Goal: Obtain resource: Download file/media

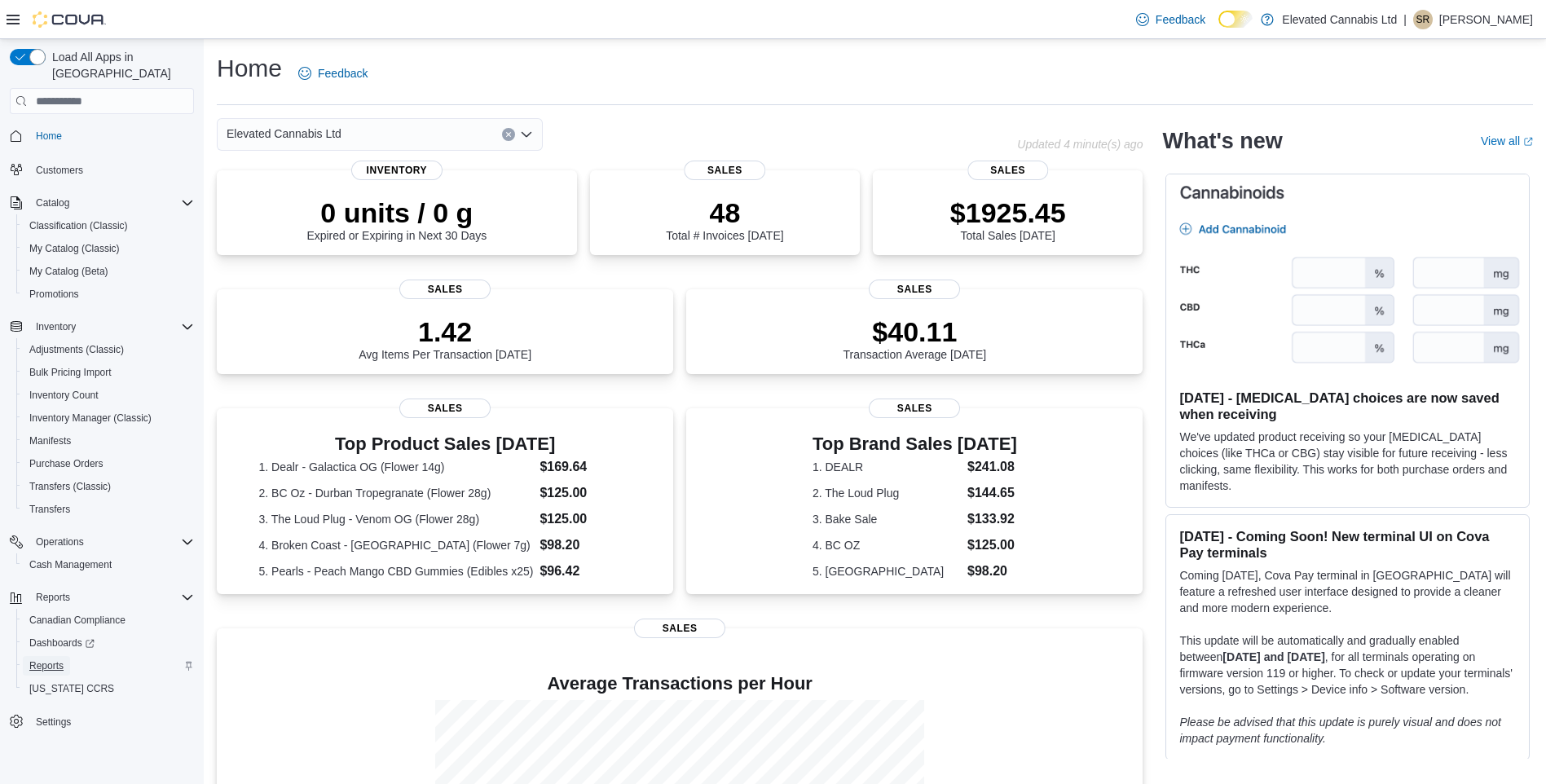
click at [36, 659] on span "Reports" at bounding box center [46, 665] width 35 height 13
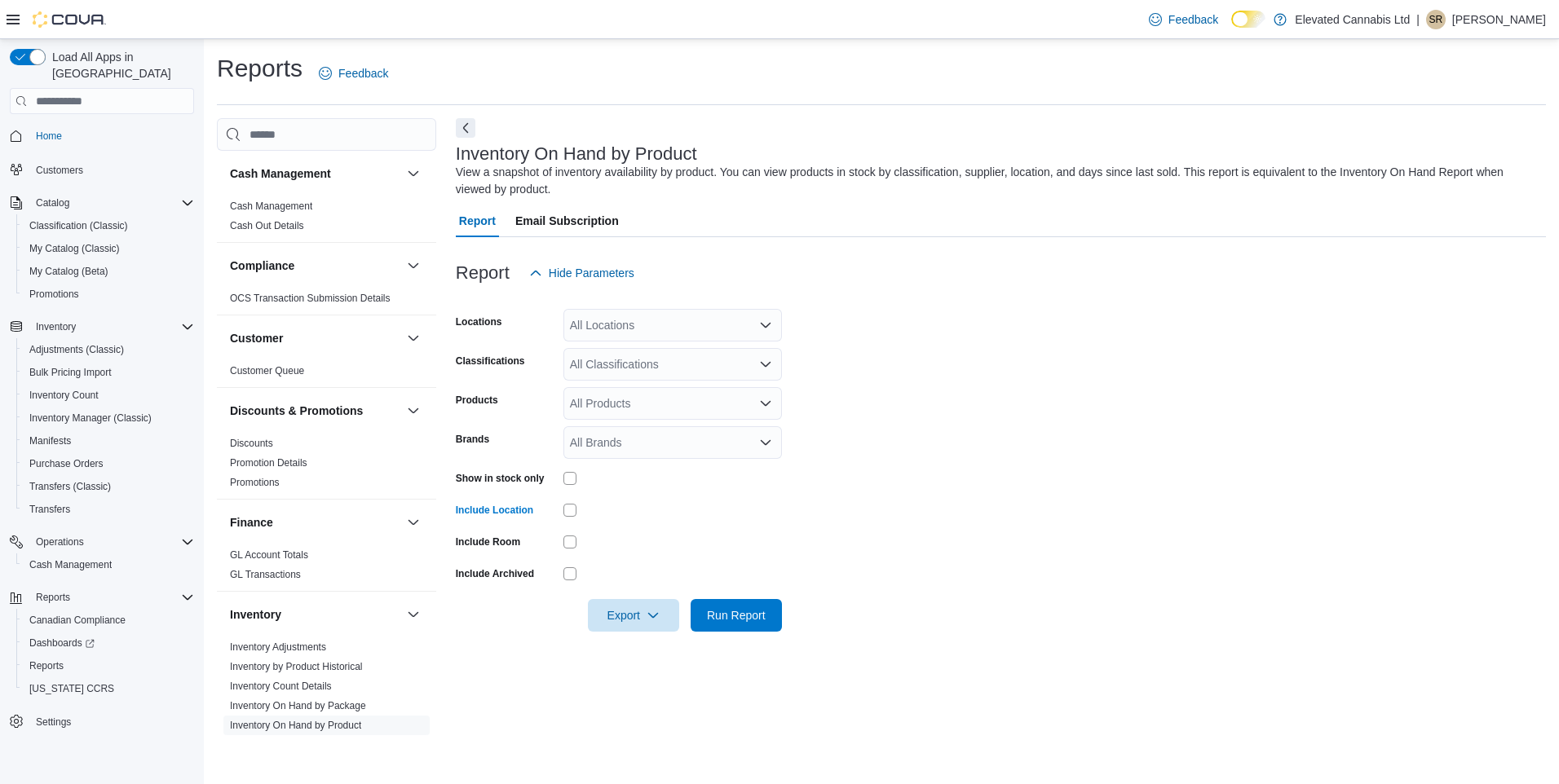
click at [599, 352] on div "All Classifications" at bounding box center [673, 364] width 218 height 33
type input "*****"
click at [601, 412] on span "Cannabis" at bounding box center [622, 415] width 48 height 16
type input "****"
click at [644, 388] on span "Added By Cova" at bounding box center [637, 392] width 79 height 16
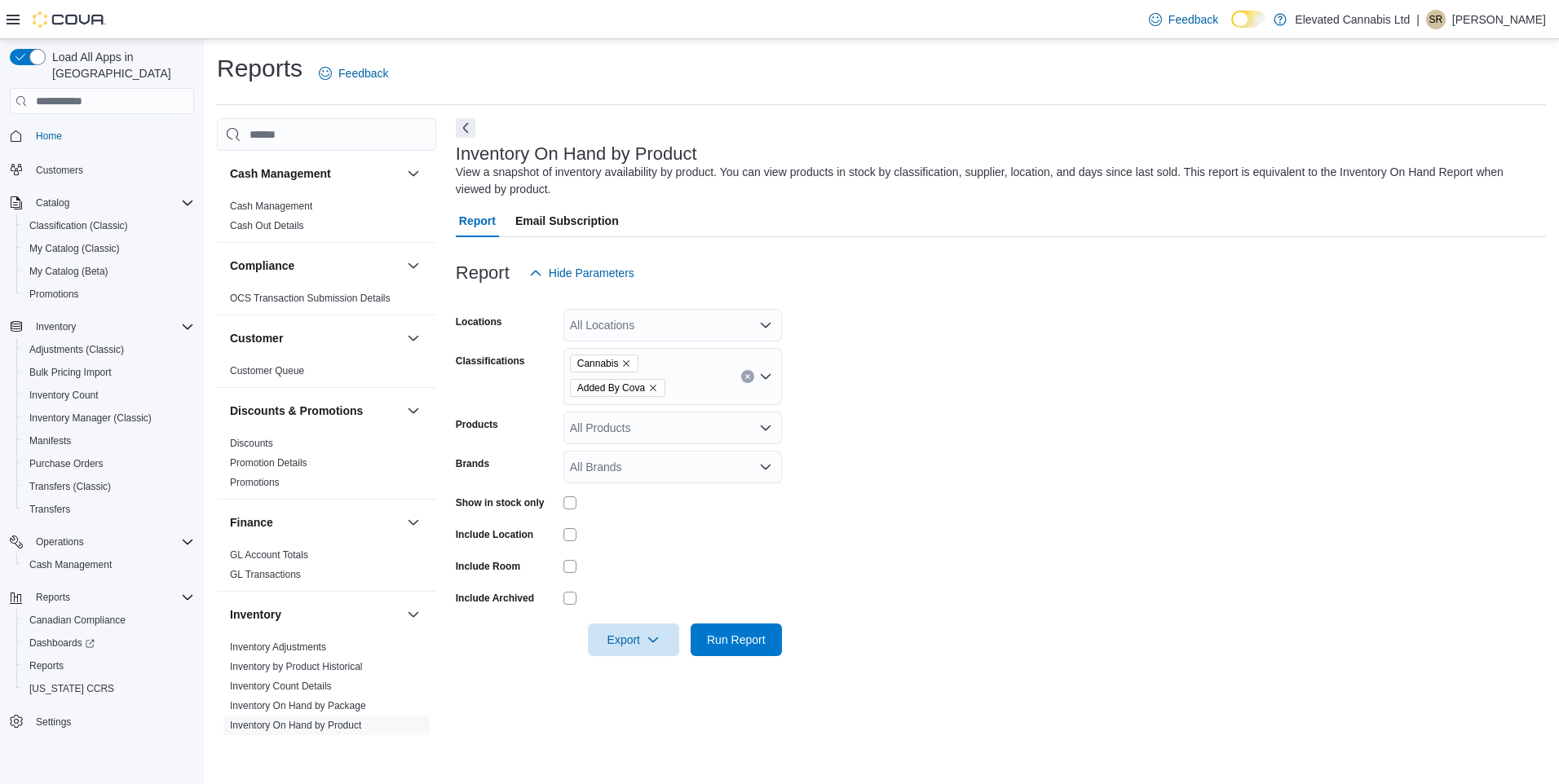
click at [921, 473] on form "Locations All Locations Classifications Cannabis Added By Cova Products All Pro…" at bounding box center [1000, 472] width 1090 height 367
click at [634, 638] on span "Export" at bounding box center [633, 639] width 72 height 33
click at [655, 669] on span "Export to Excel" at bounding box center [635, 672] width 74 height 13
drag, startPoint x: 1132, startPoint y: 374, endPoint x: 1100, endPoint y: 438, distance: 71.6
click at [1132, 374] on form "Locations All Locations Classifications Cannabis Added By Cova Products All Pro…" at bounding box center [1000, 472] width 1090 height 367
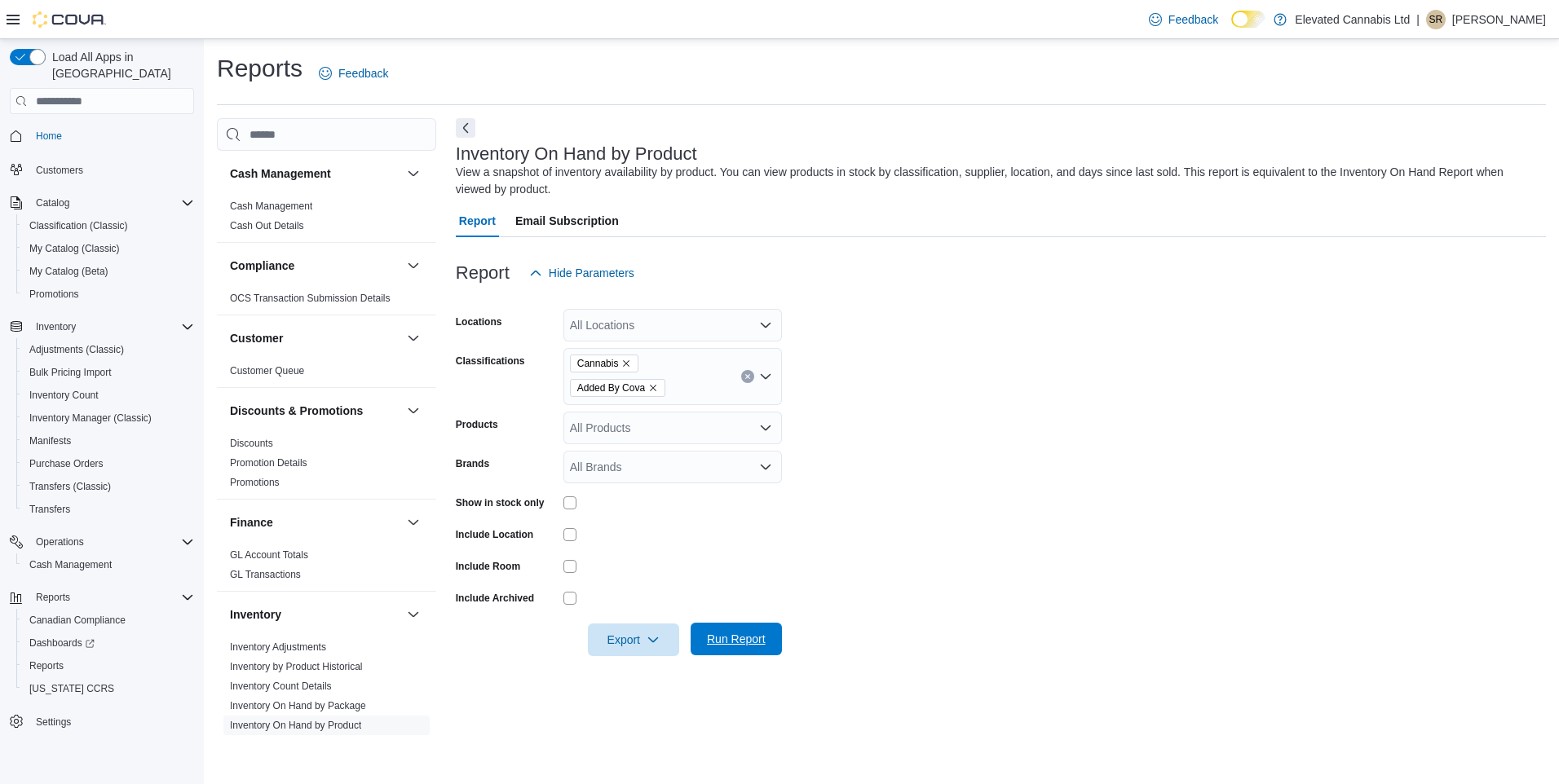
click at [717, 634] on span "Run Report" at bounding box center [736, 639] width 59 height 16
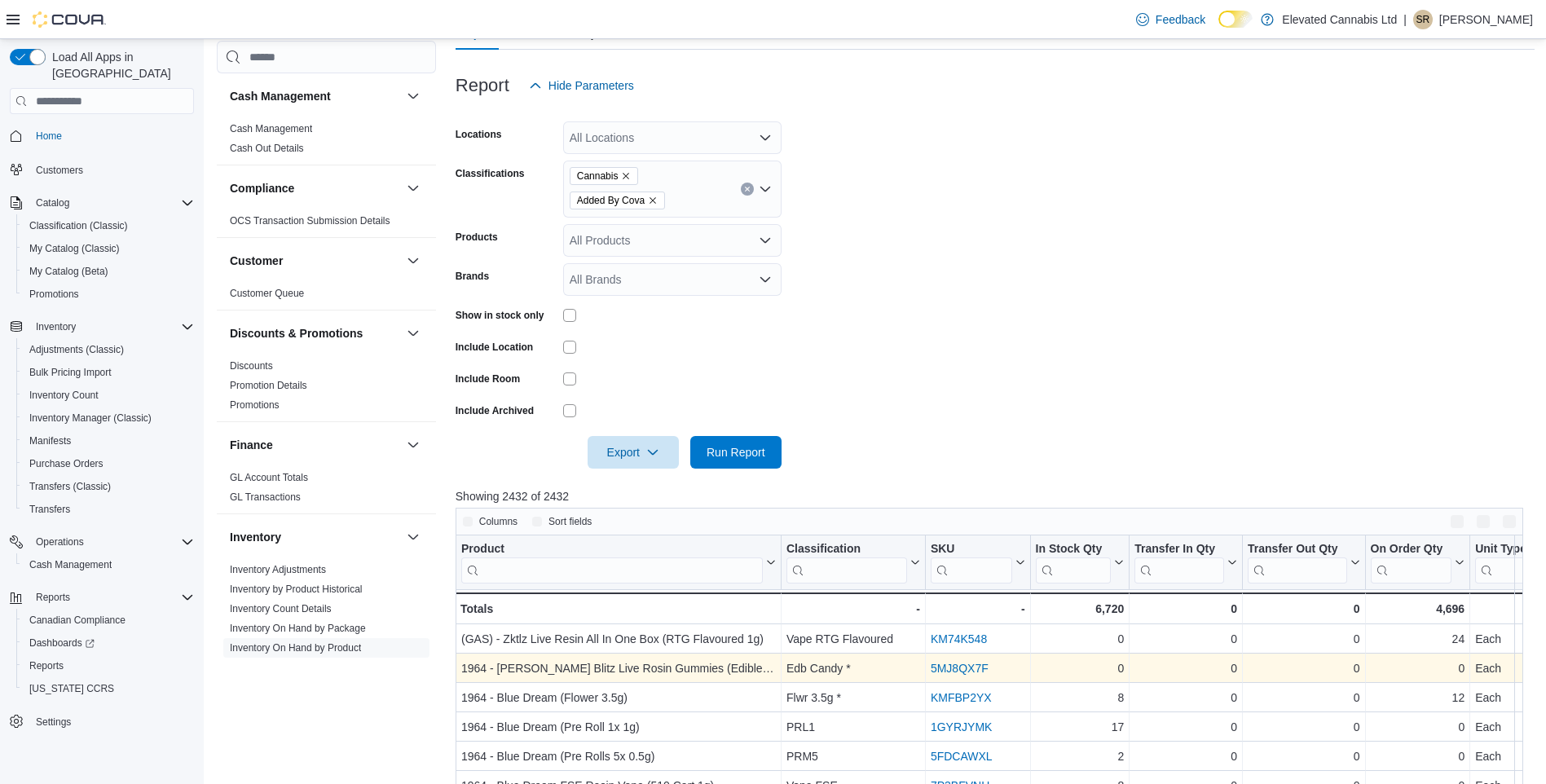
scroll to position [407, 0]
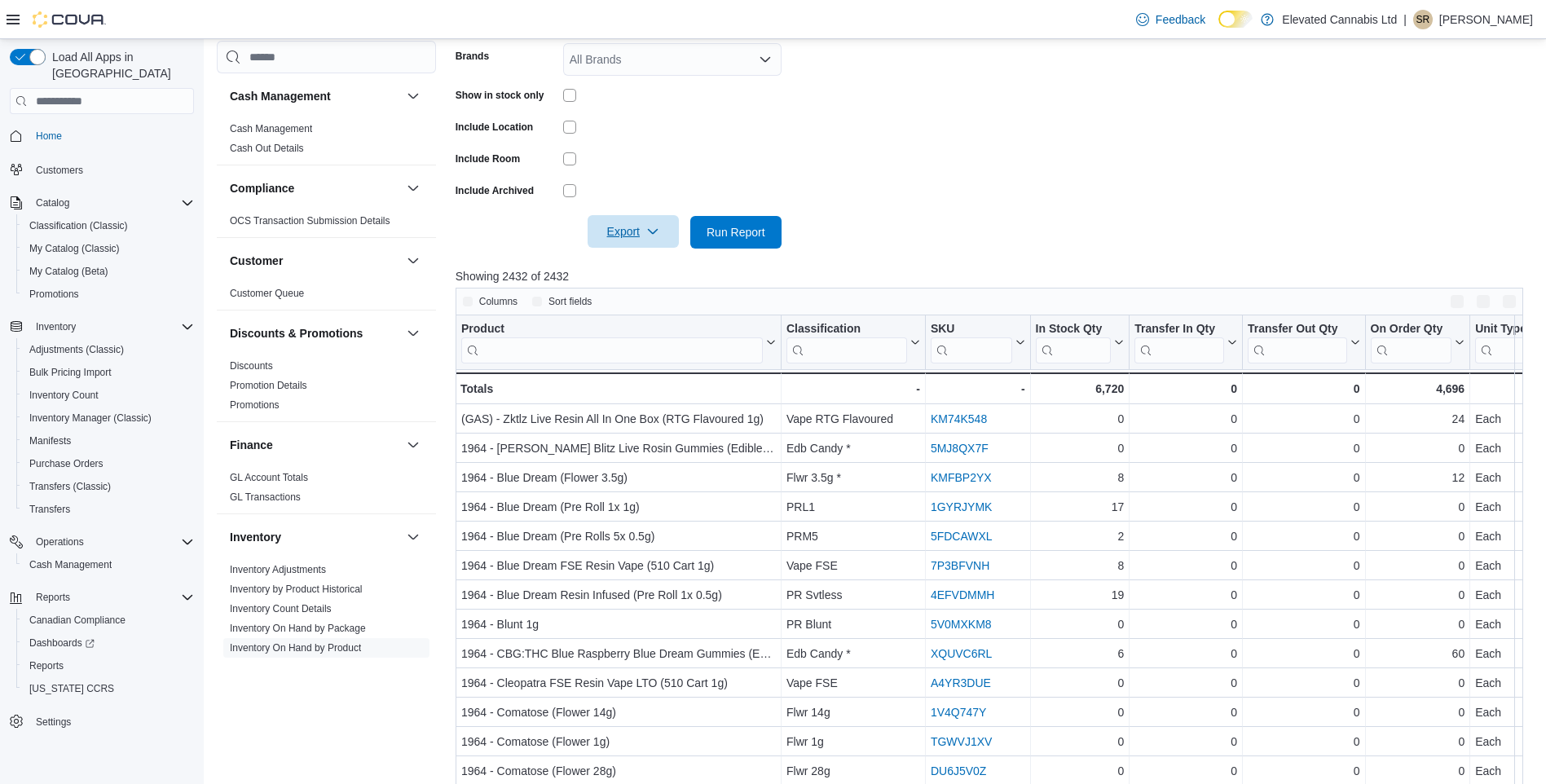
click at [620, 235] on span "Export" at bounding box center [633, 232] width 72 height 33
click at [1060, 209] on div at bounding box center [994, 209] width 1079 height 13
click at [639, 235] on span "Export" at bounding box center [633, 232] width 72 height 33
click at [652, 267] on span "Export to Excel" at bounding box center [635, 264] width 74 height 13
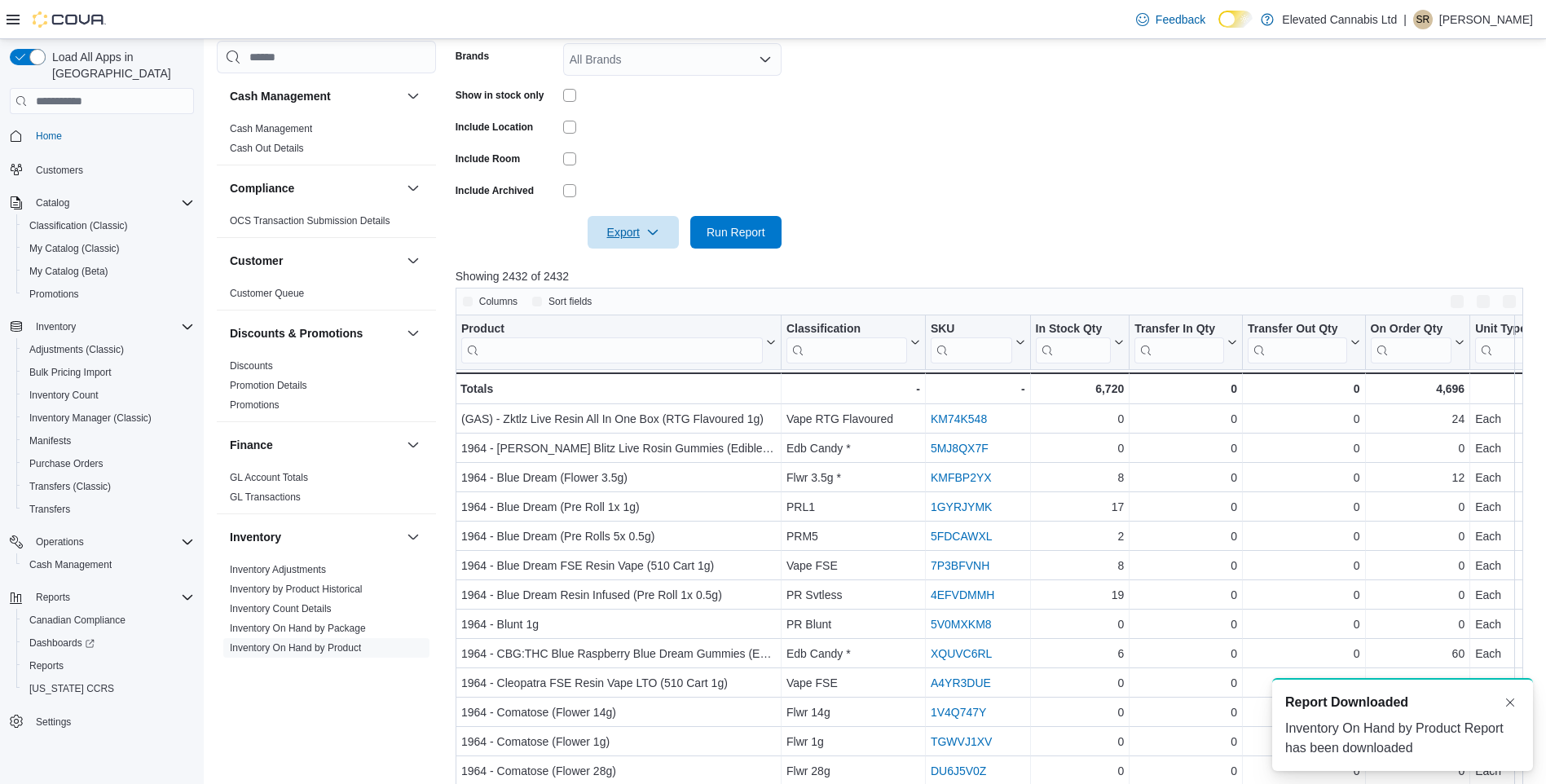
scroll to position [0, 0]
